Goal: Transaction & Acquisition: Purchase product/service

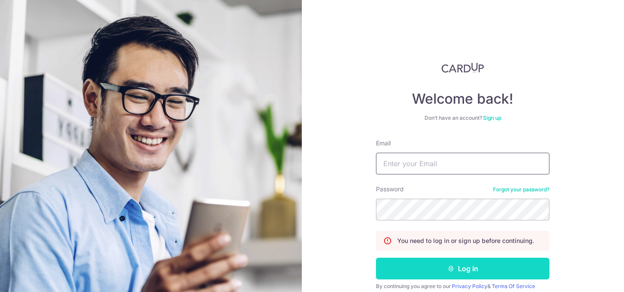
type input "[EMAIL_ADDRESS][DOMAIN_NAME]"
click at [462, 270] on button "Log in" at bounding box center [463, 269] width 174 height 22
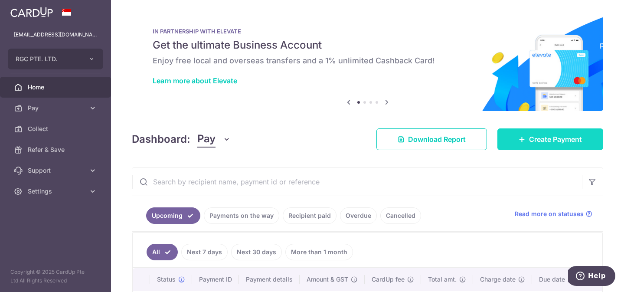
click at [531, 138] on span "Create Payment" at bounding box center [555, 139] width 53 height 10
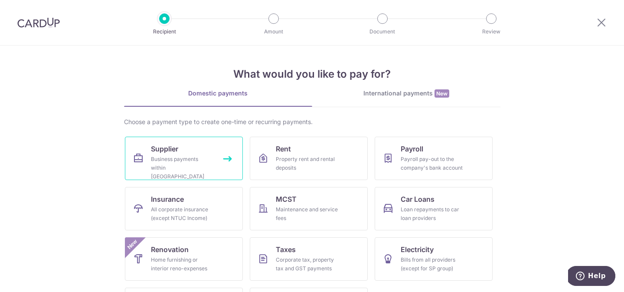
click at [180, 151] on link "Supplier Business payments within Singapore" at bounding box center [184, 158] width 118 height 43
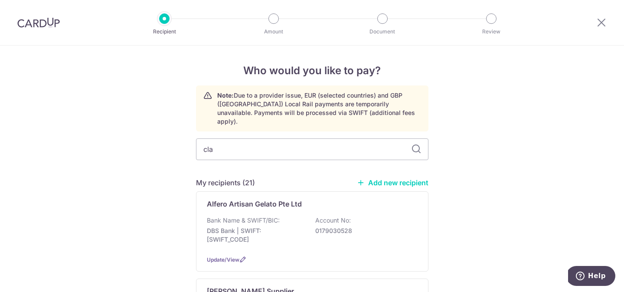
type input "clas"
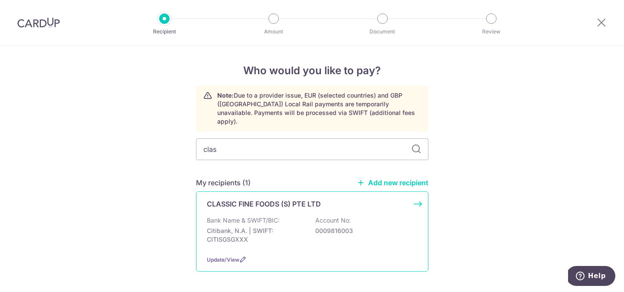
click at [227, 199] on p "CLASSIC FINE FOODS (S) PTE LTD" at bounding box center [264, 204] width 114 height 10
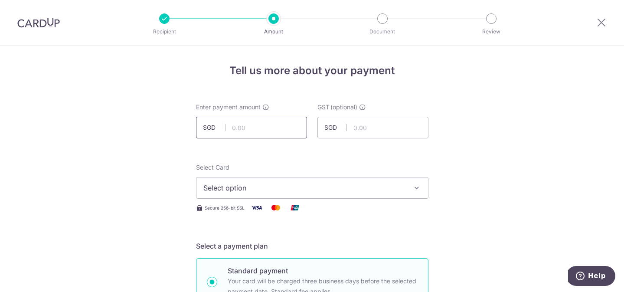
click at [248, 128] on input "text" at bounding box center [251, 128] width 111 height 22
type input "304.11"
click at [249, 187] on span "Select option" at bounding box center [305, 188] width 202 height 10
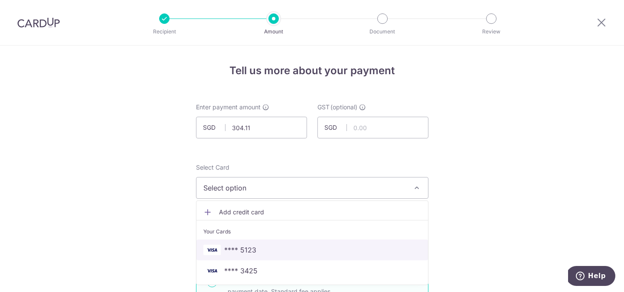
click at [240, 252] on span "**** 5123" at bounding box center [240, 250] width 32 height 10
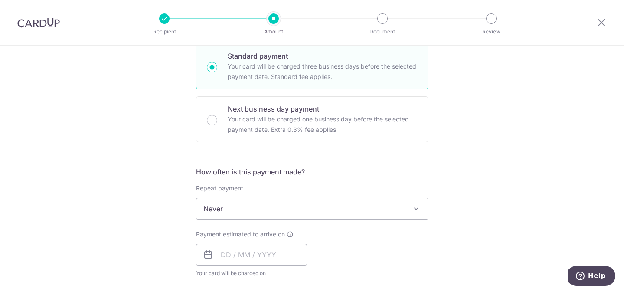
scroll to position [216, 0]
click at [282, 253] on input "text" at bounding box center [251, 254] width 111 height 22
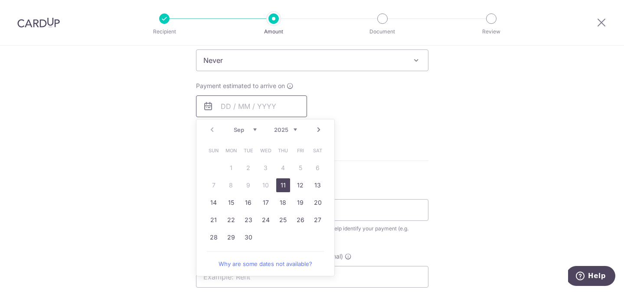
scroll to position [364, 0]
click at [233, 239] on link "29" at bounding box center [231, 237] width 14 height 14
type input "29/09/2025"
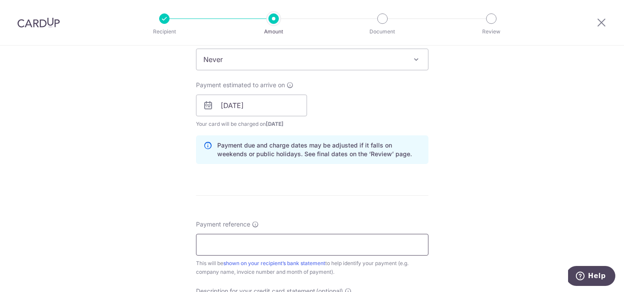
click at [232, 243] on input "Payment reference" at bounding box center [312, 245] width 233 height 22
type input "5422190"
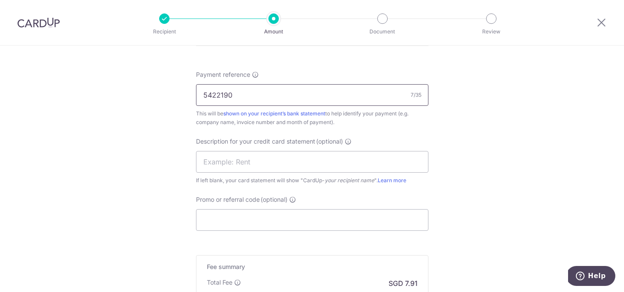
scroll to position [514, 0]
click at [224, 218] on input "Promo or referral code (optional)" at bounding box center [312, 220] width 233 height 22
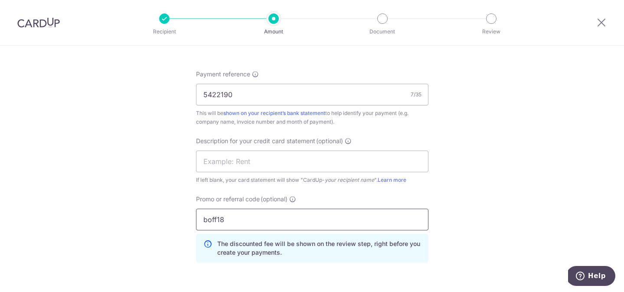
type input "boff185"
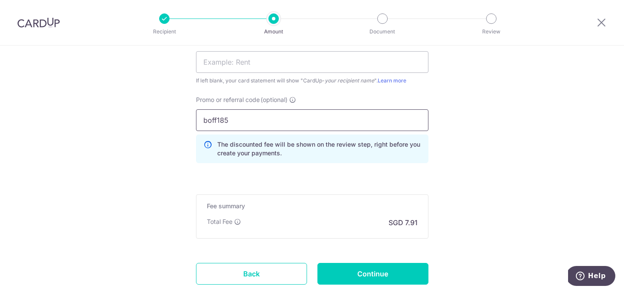
scroll to position [616, 0]
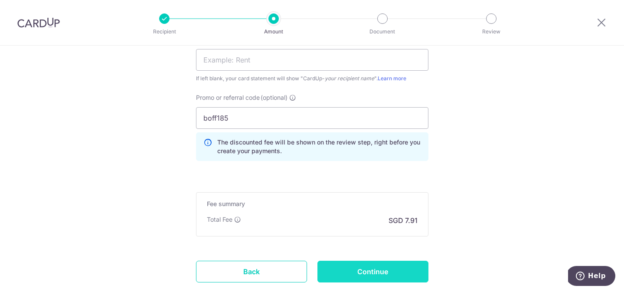
click at [363, 270] on input "Continue" at bounding box center [373, 272] width 111 height 22
type input "Create Schedule"
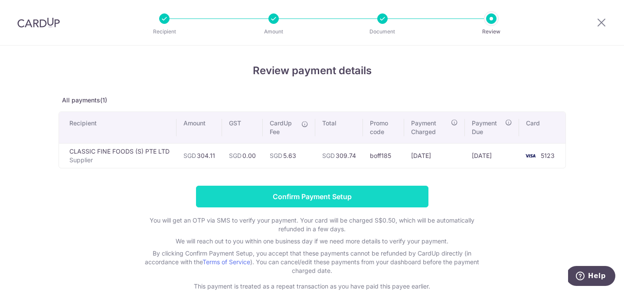
click at [317, 196] on input "Confirm Payment Setup" at bounding box center [312, 197] width 233 height 22
